Goal: Navigation & Orientation: Find specific page/section

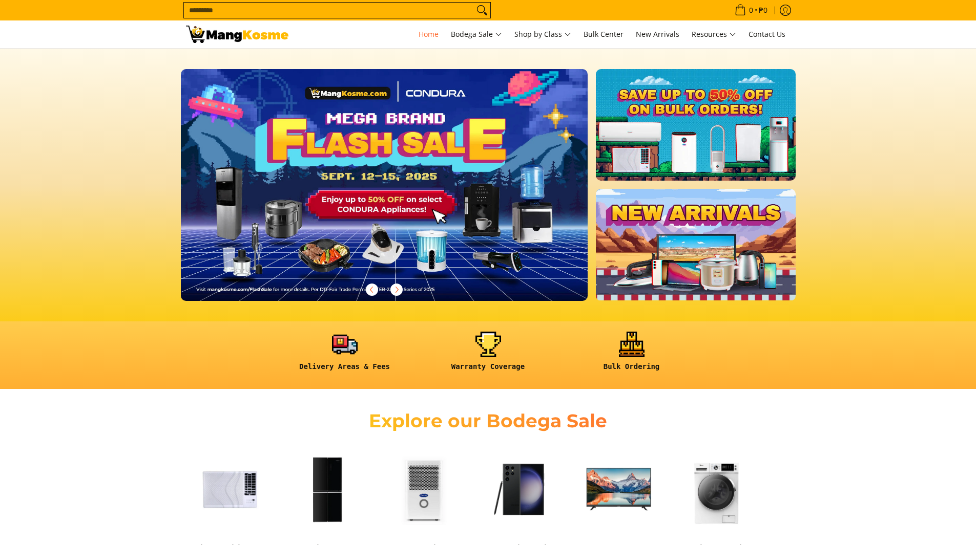
click at [263, 10] on input "Search..." at bounding box center [329, 10] width 290 height 15
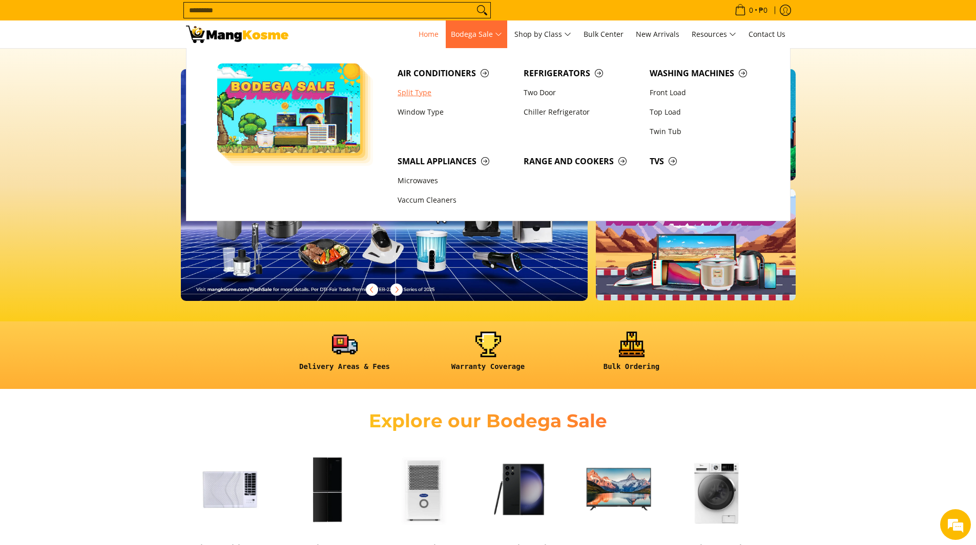
click at [418, 89] on link "Split Type" at bounding box center [455, 92] width 126 height 19
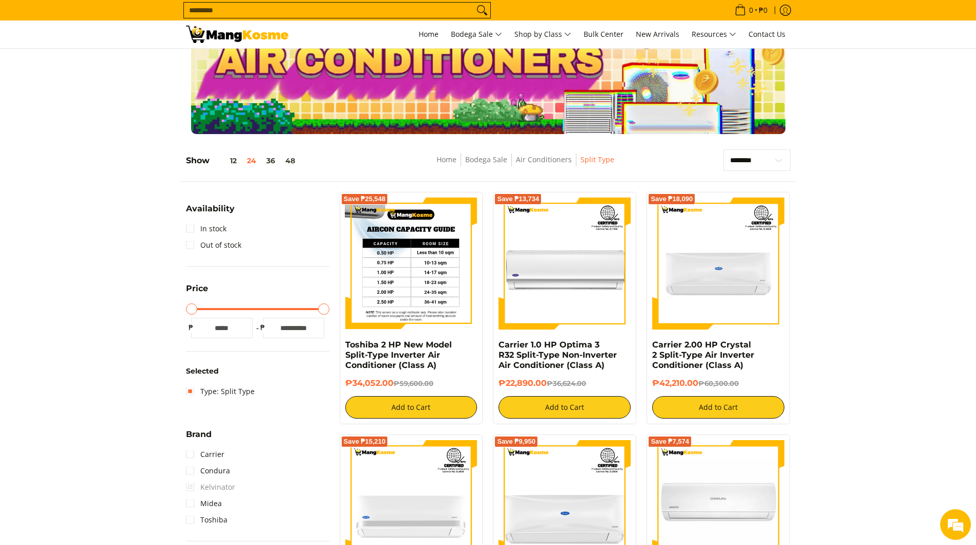
scroll to position [102, 0]
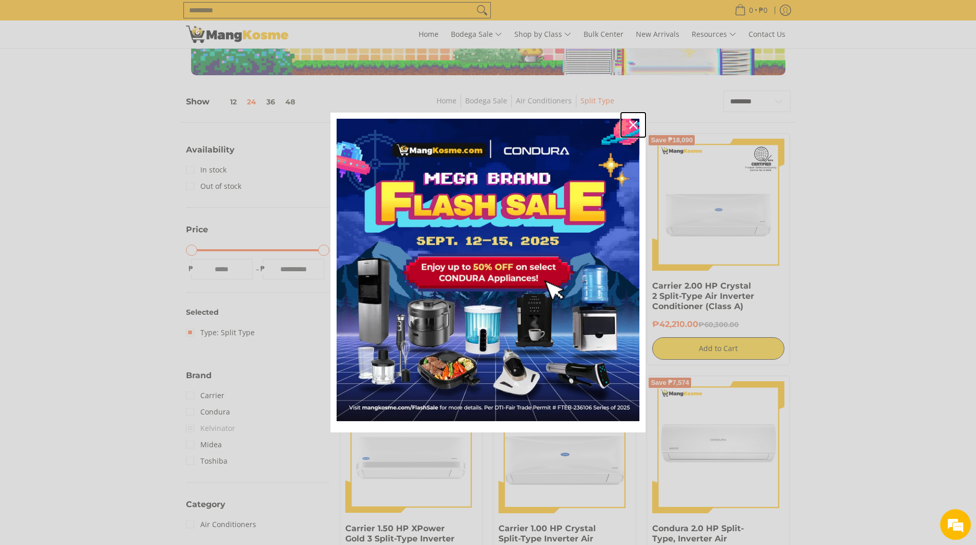
drag, startPoint x: 632, startPoint y: 123, endPoint x: 658, endPoint y: 130, distance: 27.5
click at [632, 123] on icon "close icon" at bounding box center [633, 125] width 8 height 8
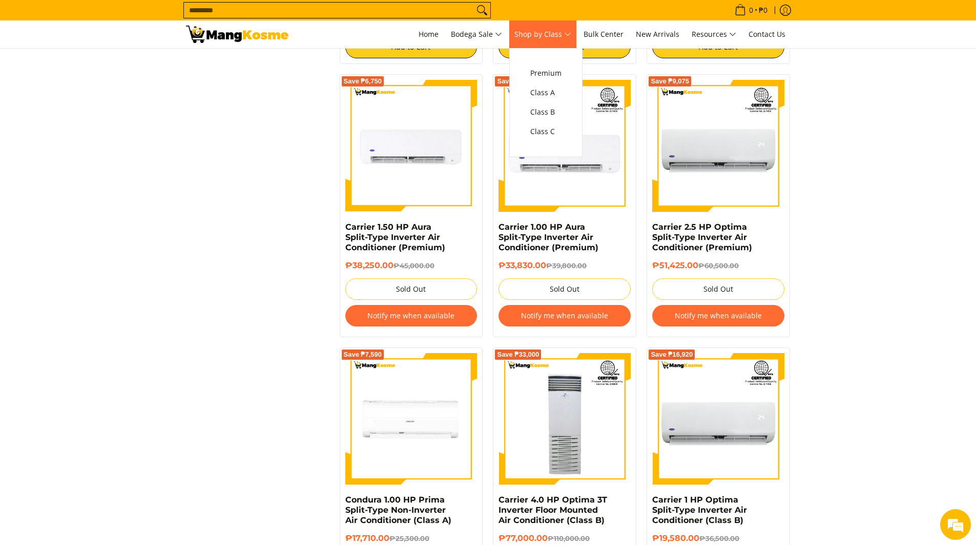
scroll to position [1127, 0]
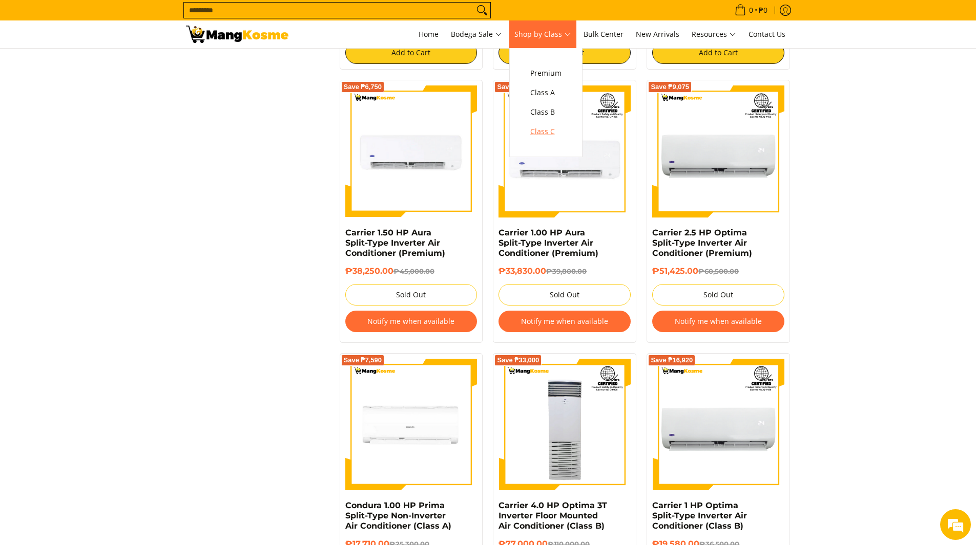
click at [553, 131] on span "Class C" at bounding box center [545, 131] width 31 height 13
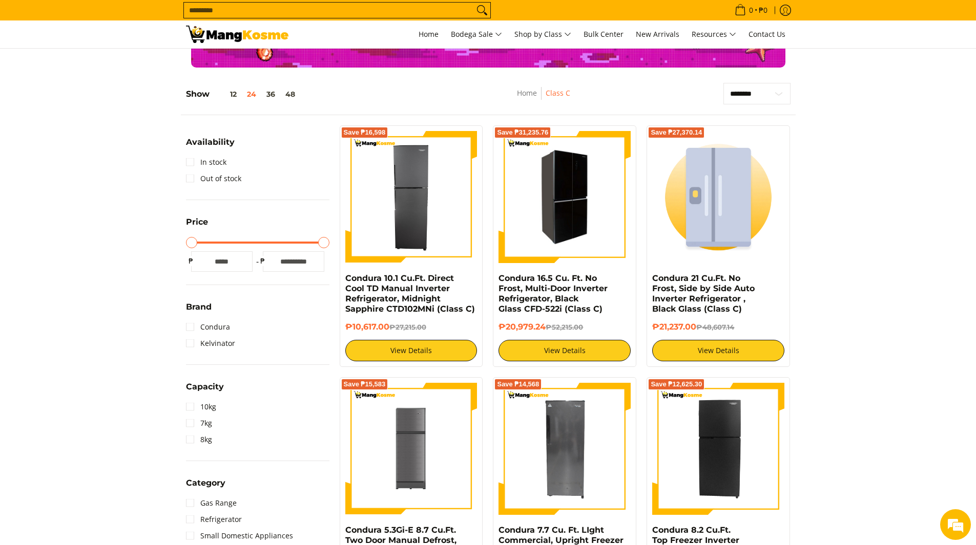
scroll to position [154, 0]
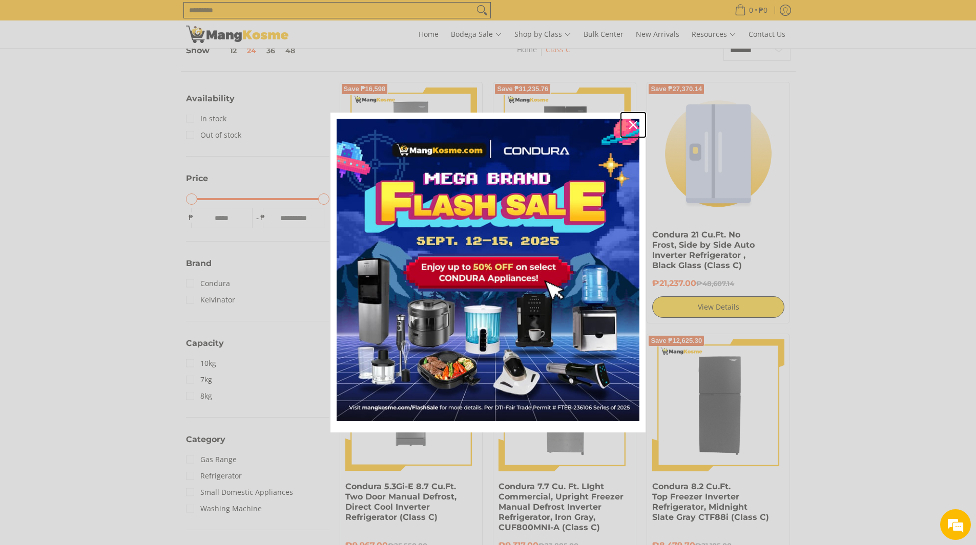
click at [631, 122] on icon "close icon" at bounding box center [633, 125] width 8 height 8
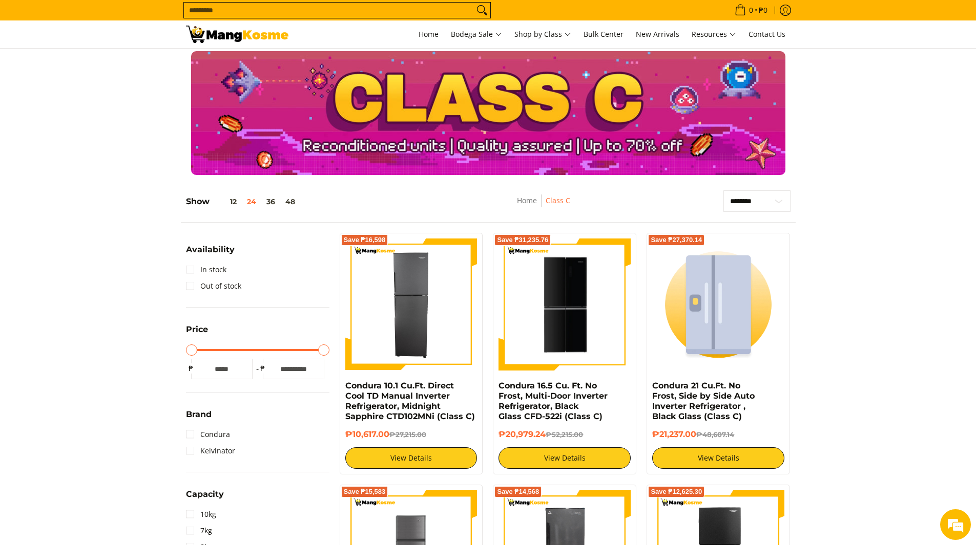
scroll to position [0, 0]
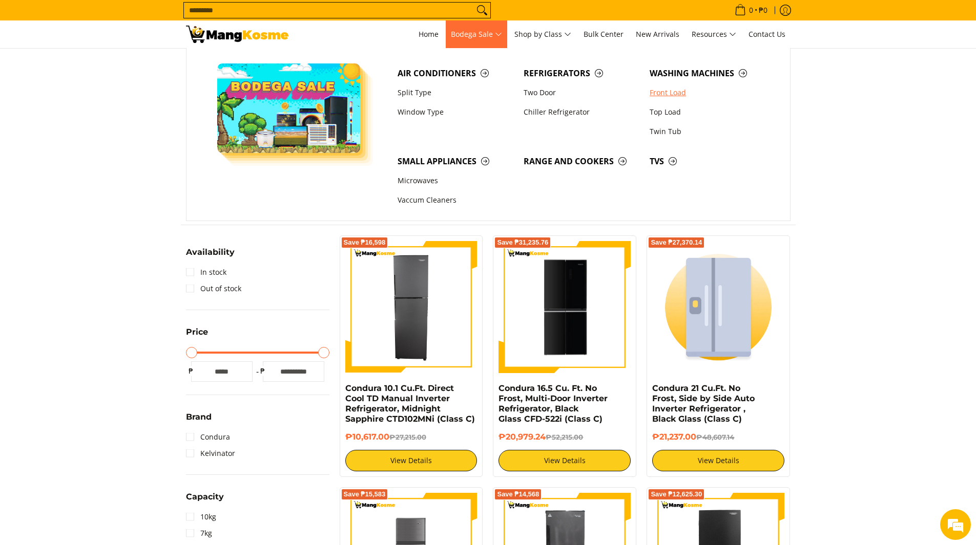
click at [661, 98] on link "Front Load" at bounding box center [707, 92] width 126 height 19
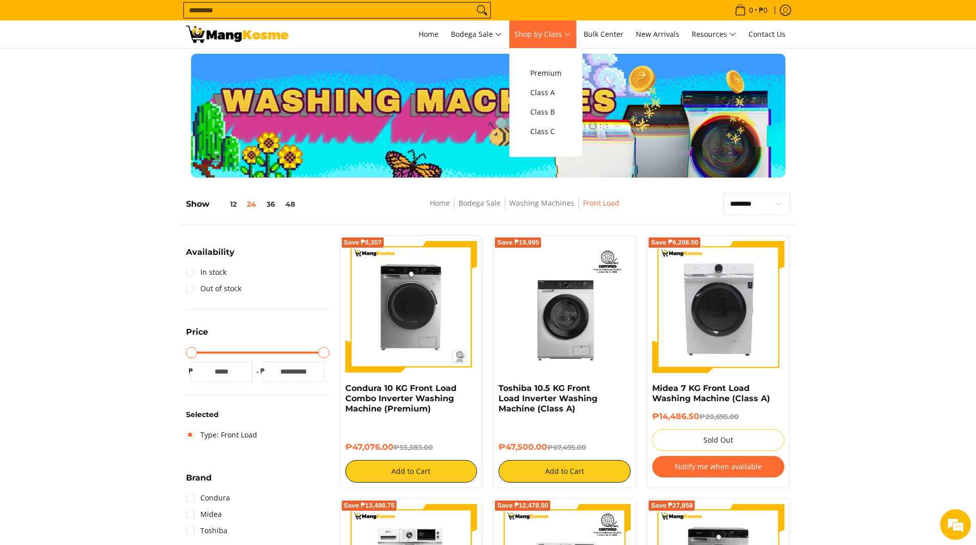
click at [547, 36] on span "Shop by Class" at bounding box center [542, 34] width 57 height 13
click at [549, 132] on span "Class C" at bounding box center [545, 131] width 31 height 13
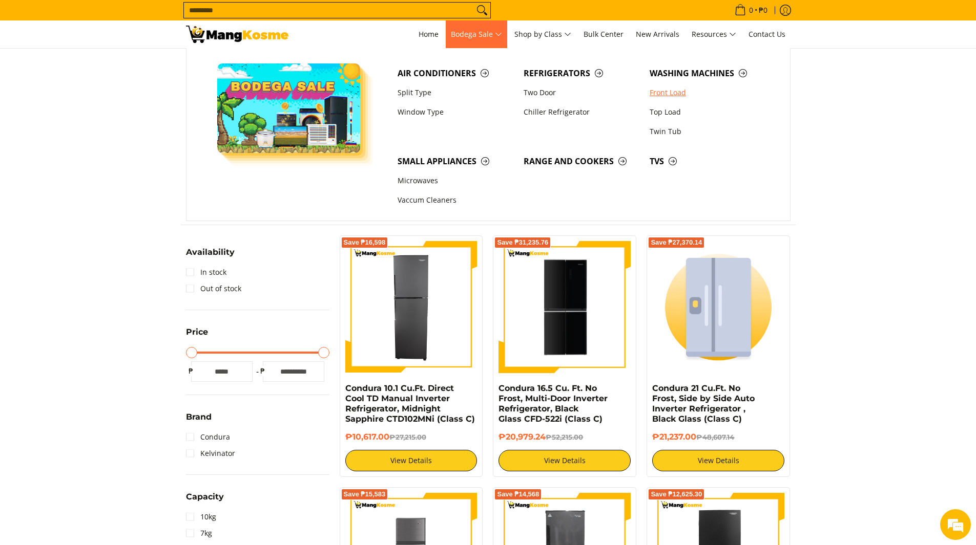
click at [655, 93] on link "Front Load" at bounding box center [707, 92] width 126 height 19
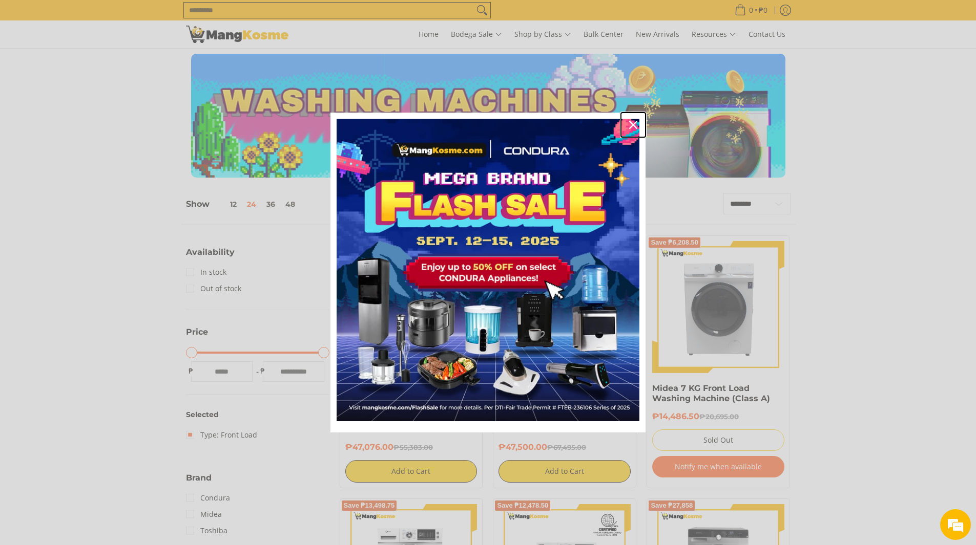
click at [632, 125] on icon "close icon" at bounding box center [633, 125] width 8 height 8
